Goal: Find contact information: Find contact information

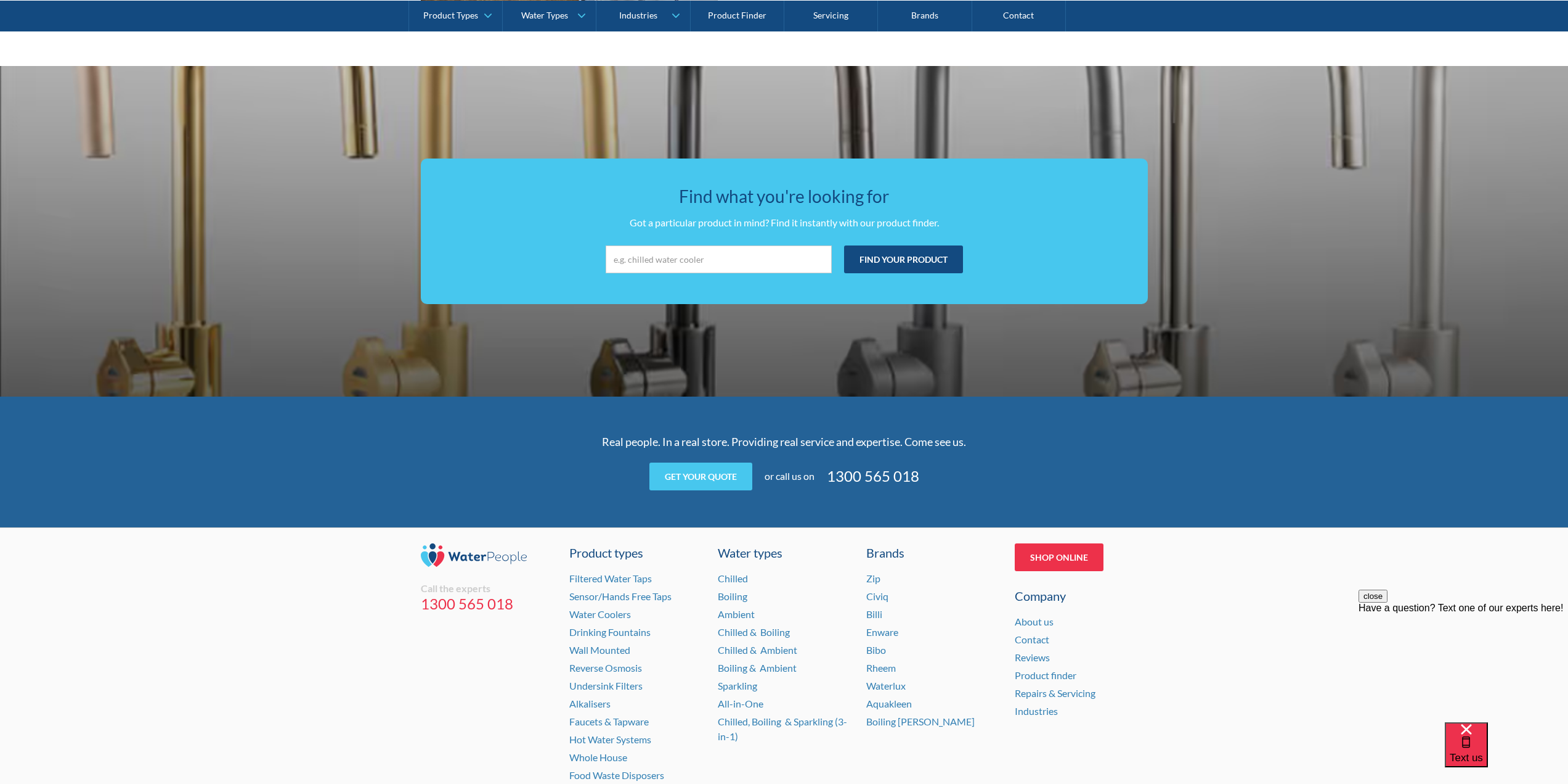
scroll to position [2241, 0]
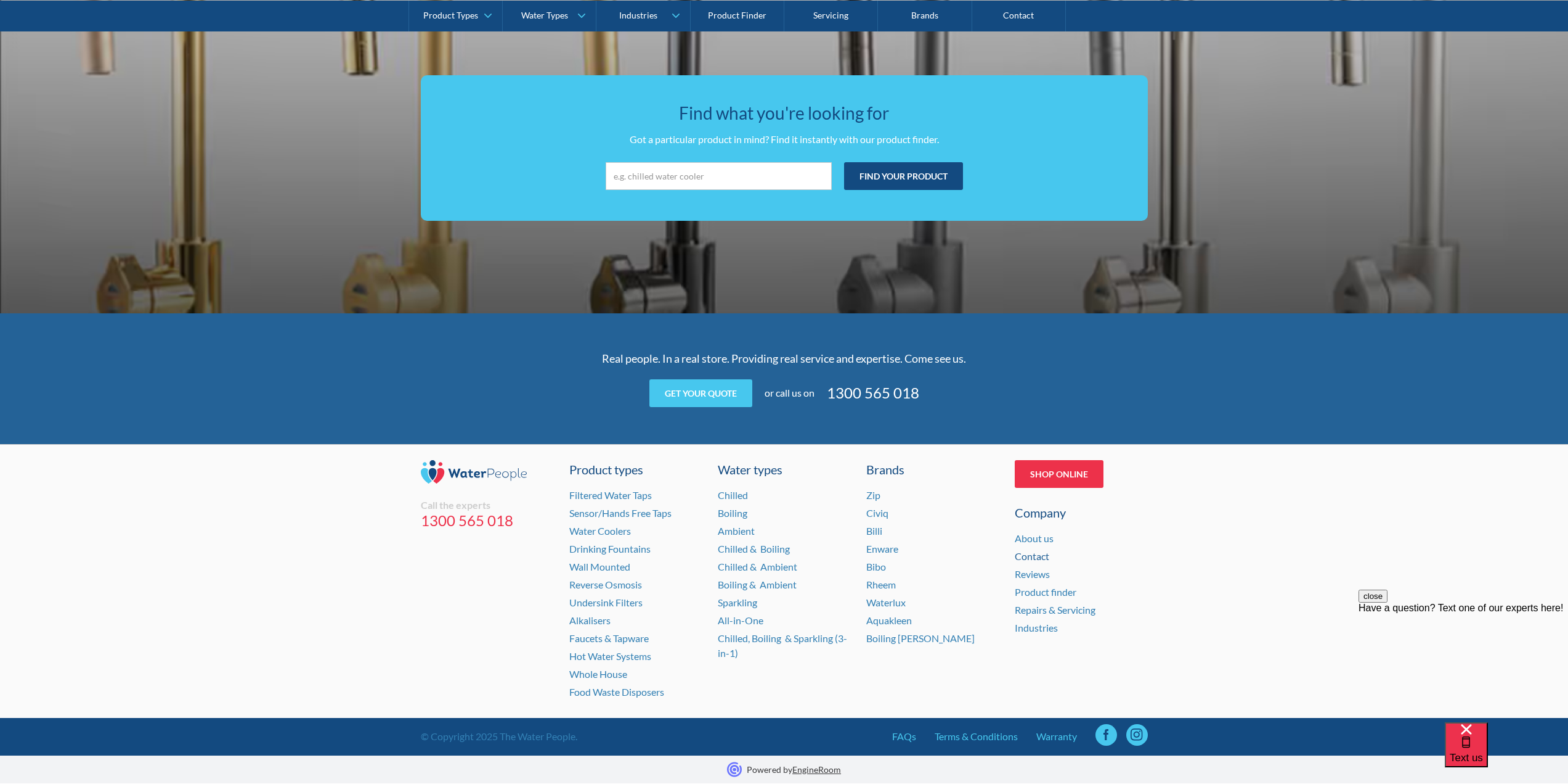
click at [1030, 558] on link "Contact" at bounding box center [1032, 555] width 35 height 12
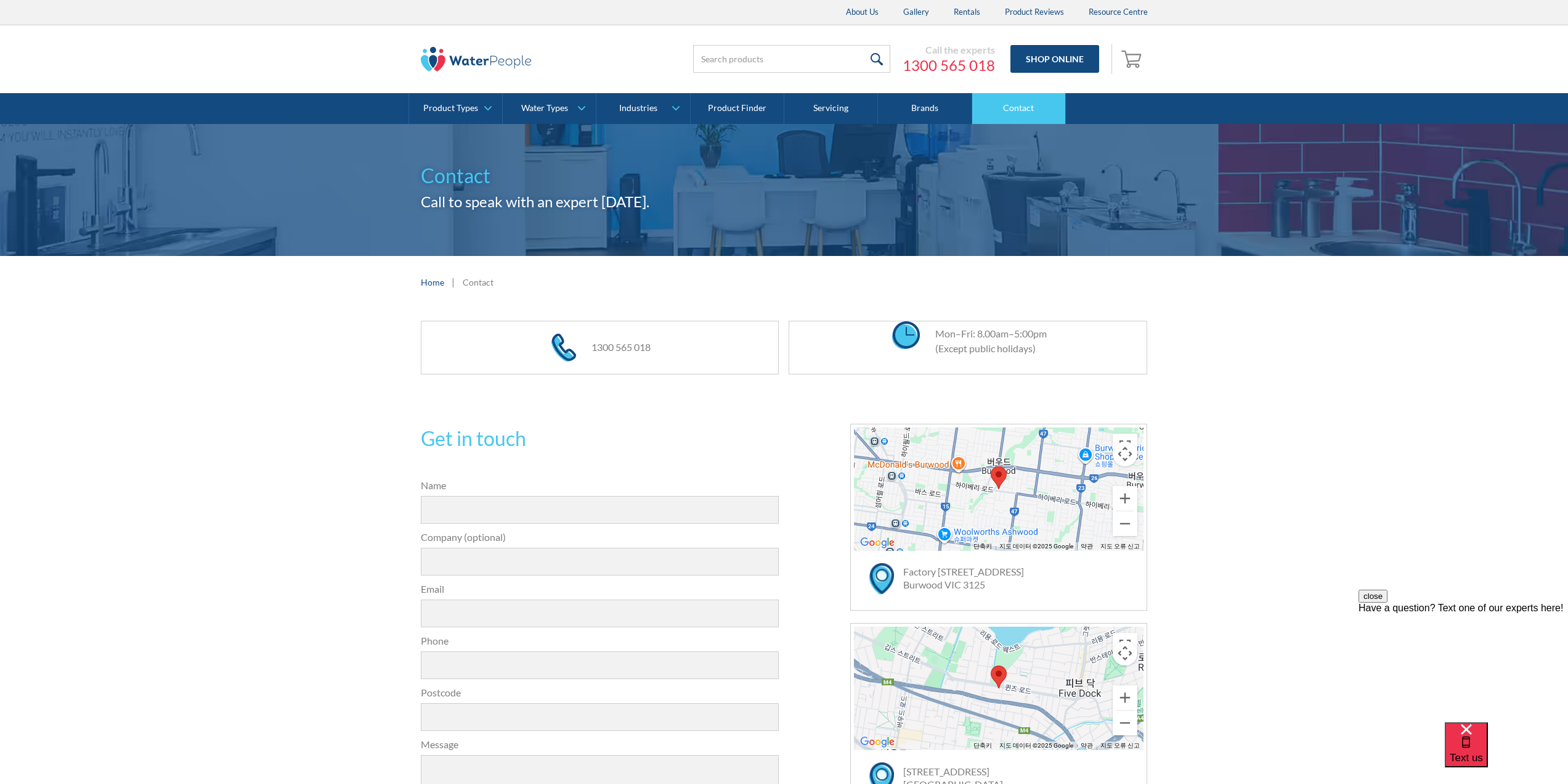
click at [1017, 101] on link "Contact" at bounding box center [1019, 108] width 94 height 31
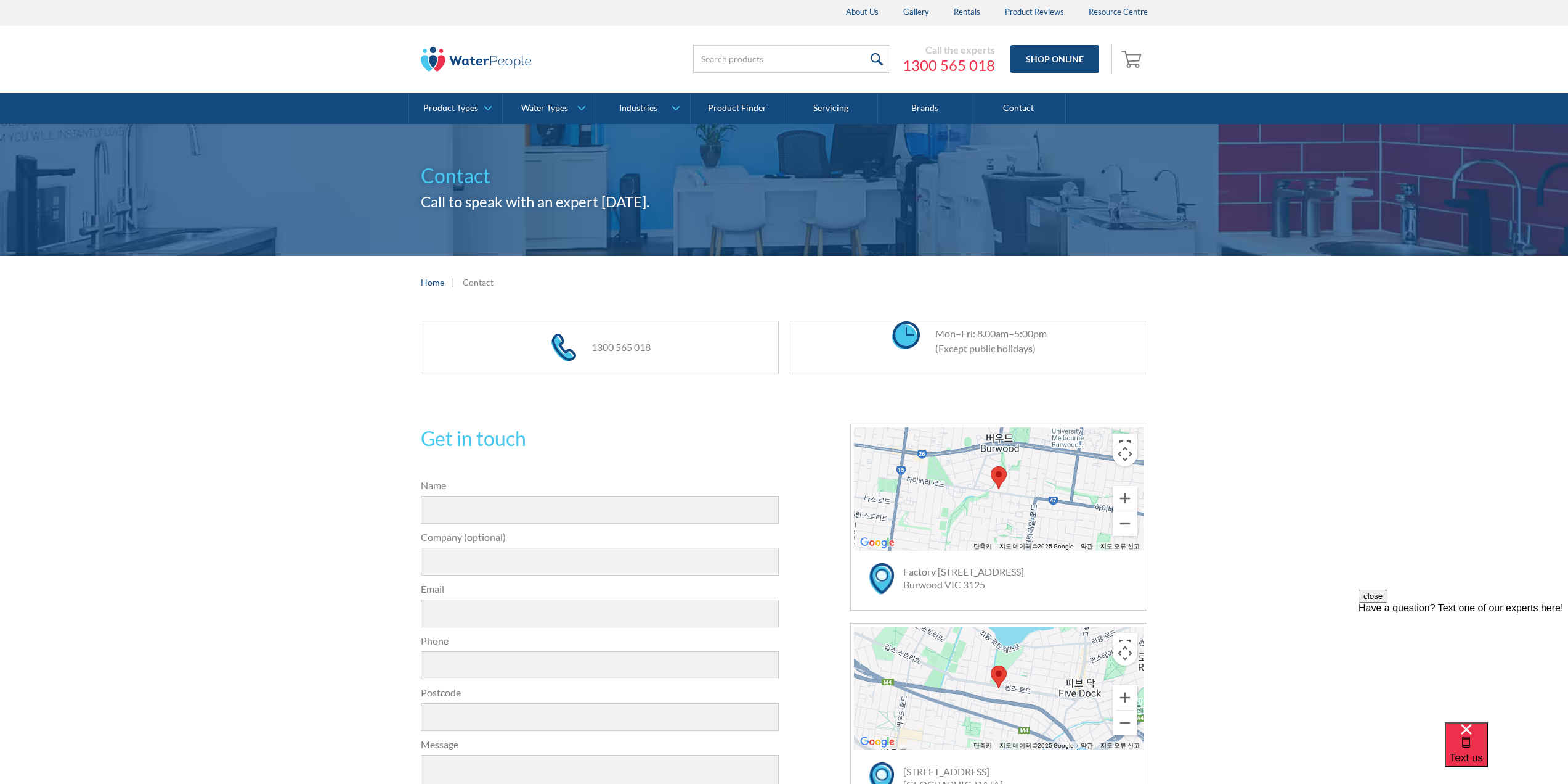
click at [476, 65] on img at bounding box center [476, 59] width 111 height 24
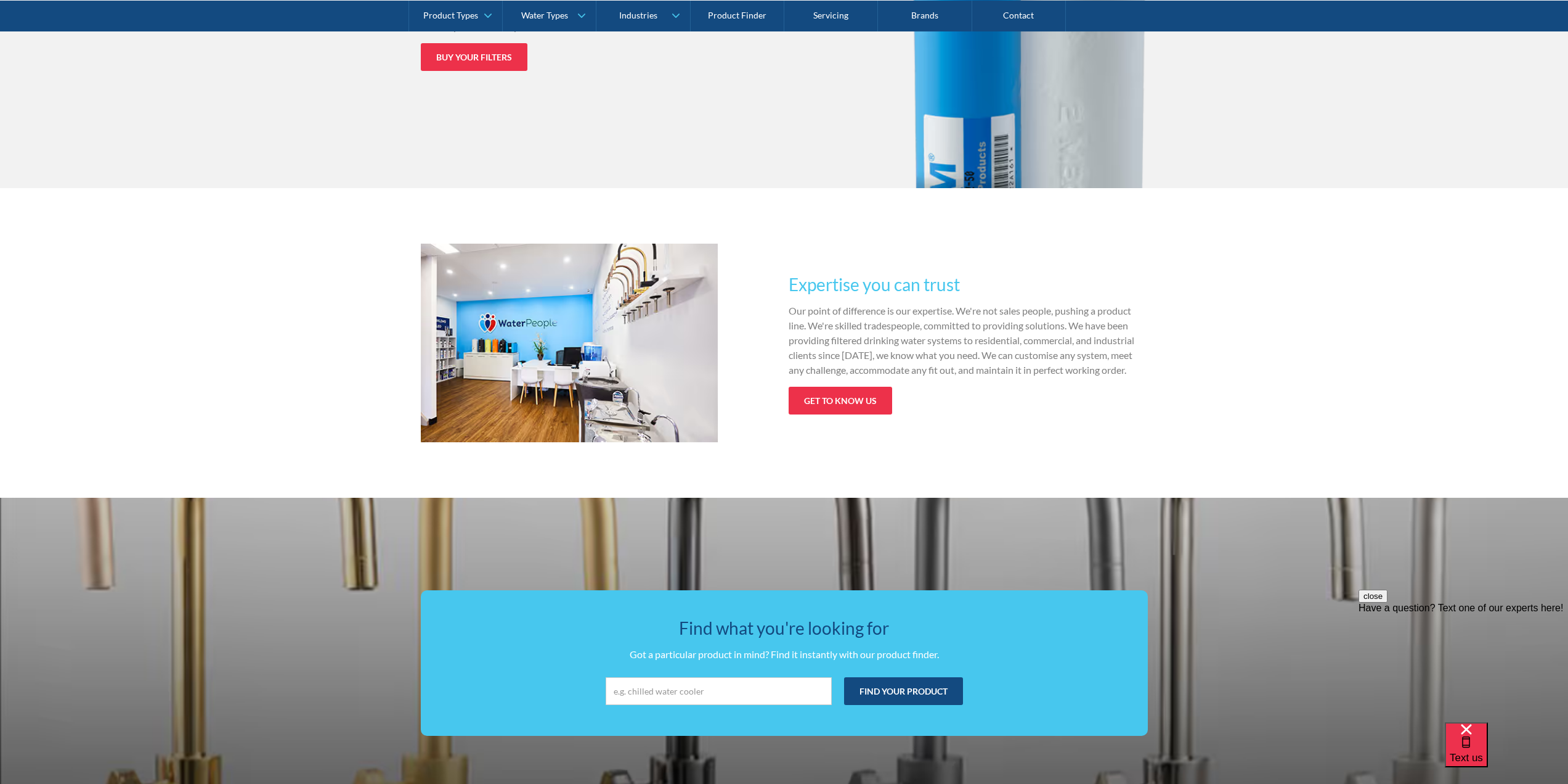
scroll to position [2241, 0]
